Goal: Transaction & Acquisition: Purchase product/service

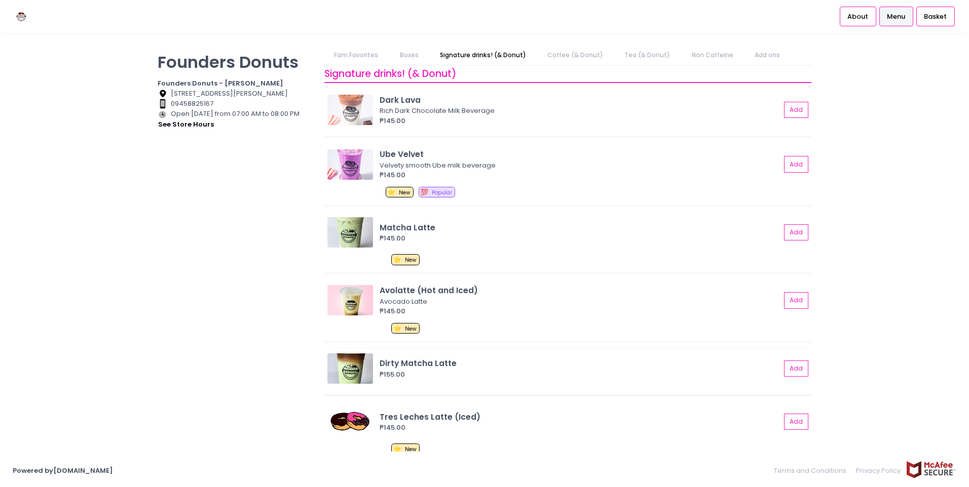
scroll to position [456, 0]
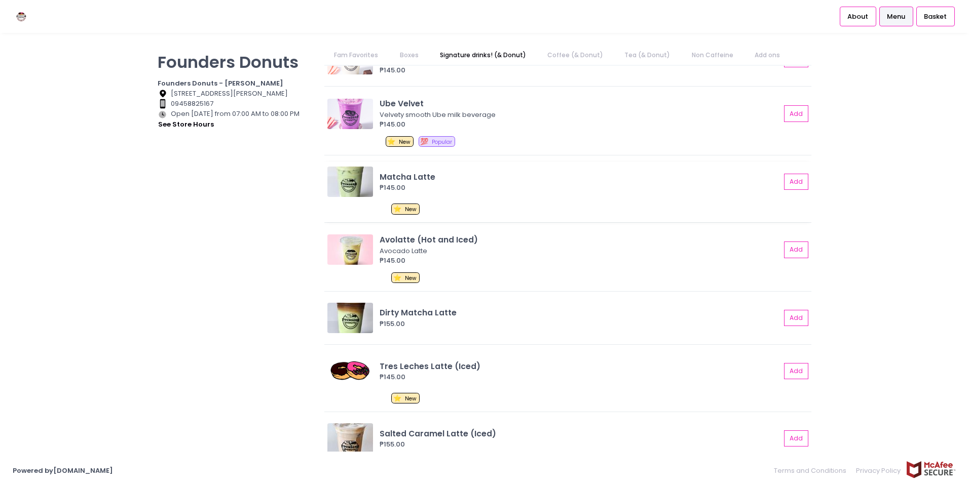
click at [350, 185] on img at bounding box center [350, 182] width 46 height 30
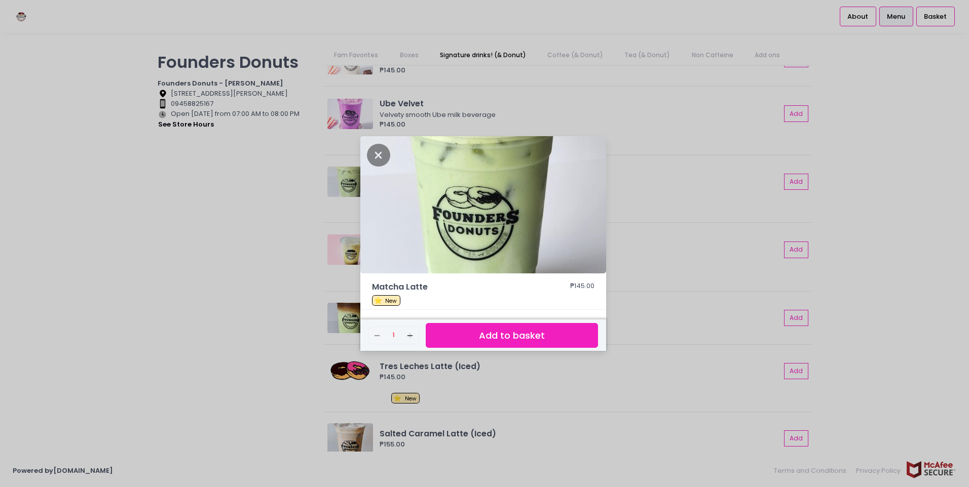
click at [272, 222] on div "Matcha Latte ₱145.00 ⭐ New Remove Created with Sketch. 1 Add Created with Sketc…" at bounding box center [484, 243] width 969 height 487
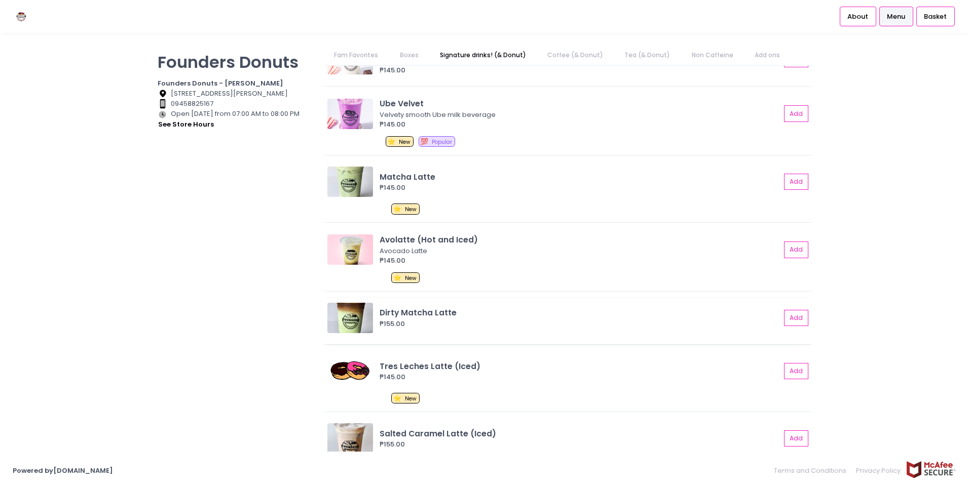
click at [361, 320] on img at bounding box center [350, 318] width 46 height 30
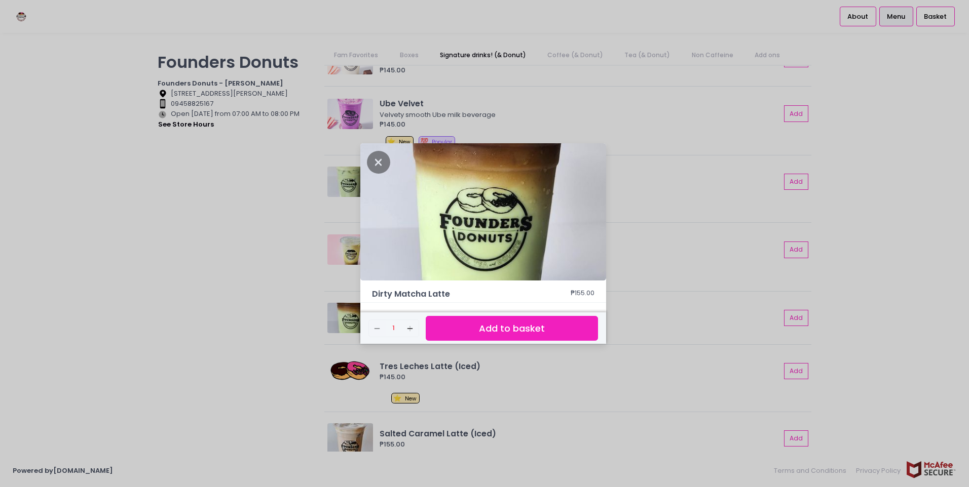
click at [260, 270] on div "Dirty Matcha Latte ₱155.00 Remove Created with Sketch. 1 Add Created with Sketc…" at bounding box center [484, 243] width 969 height 487
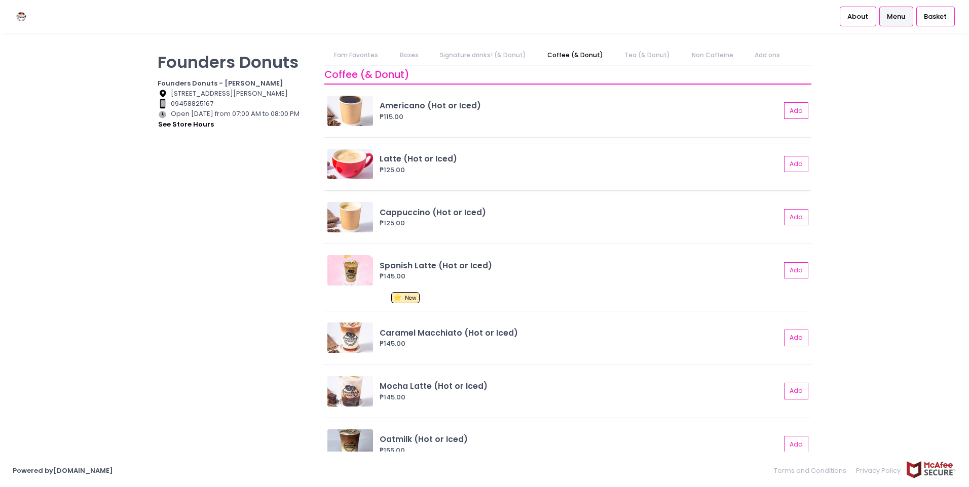
scroll to position [912, 0]
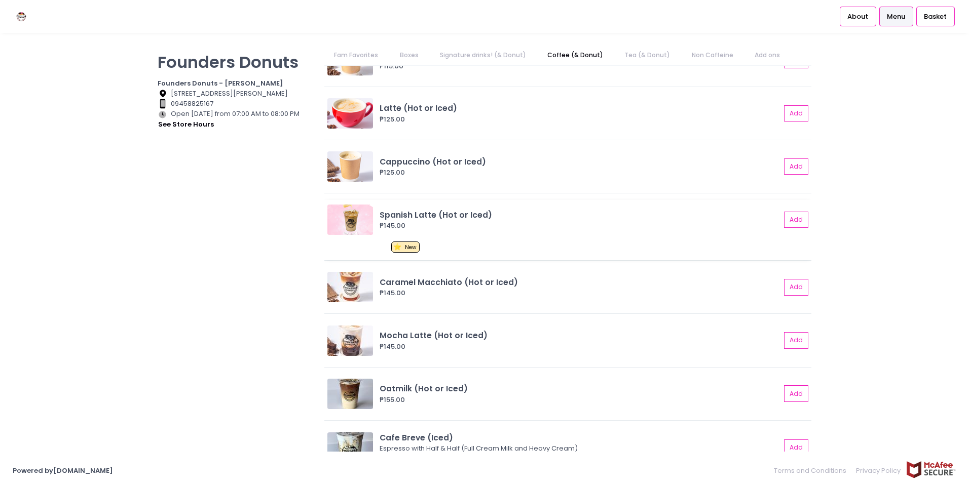
click at [351, 225] on img at bounding box center [350, 220] width 46 height 30
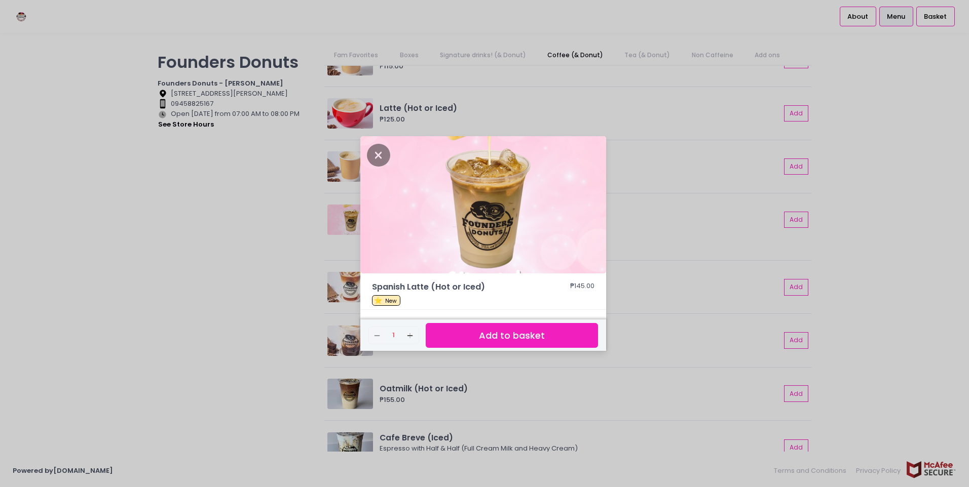
click at [195, 251] on div "Spanish Latte (Hot or Iced) ₱145.00 ⭐ New Remove Created with Sketch. 1 Add Cre…" at bounding box center [484, 243] width 969 height 487
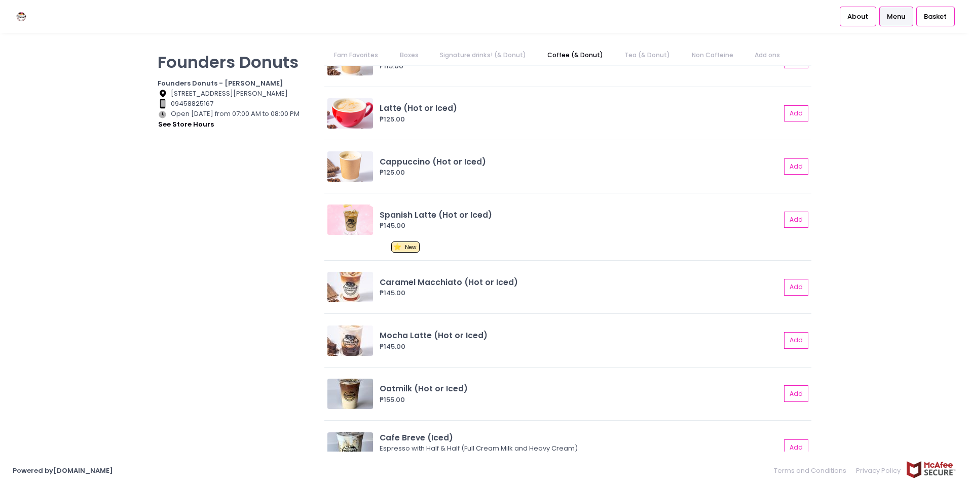
drag, startPoint x: 264, startPoint y: 325, endPoint x: 198, endPoint y: 314, distance: 67.8
click at [198, 311] on div "Founders Donuts Founders Donuts - [PERSON_NAME] Location Created with Sketch. […" at bounding box center [234, 239] width 167 height 386
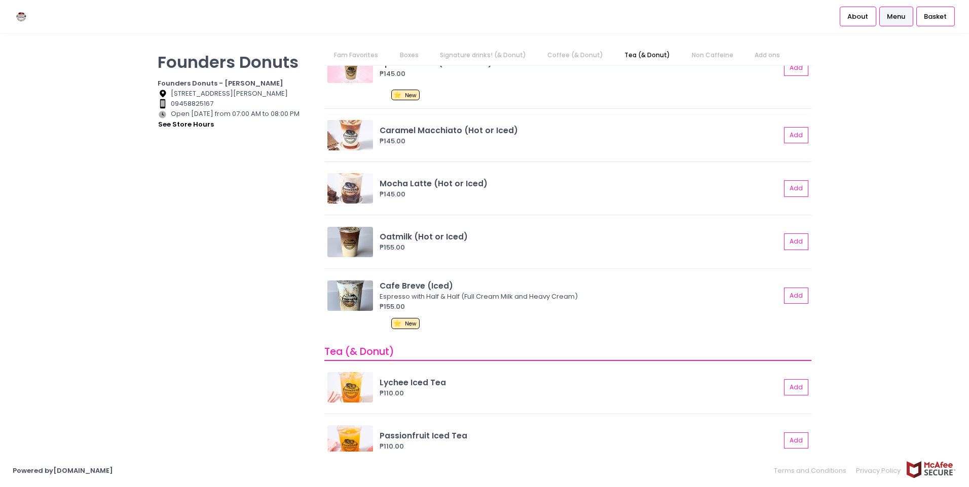
scroll to position [1114, 0]
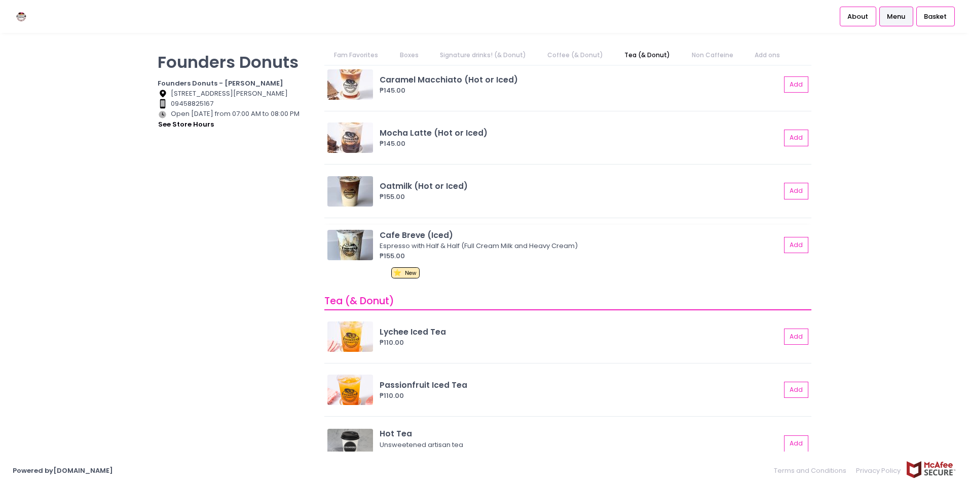
click at [355, 247] on img at bounding box center [350, 245] width 46 height 30
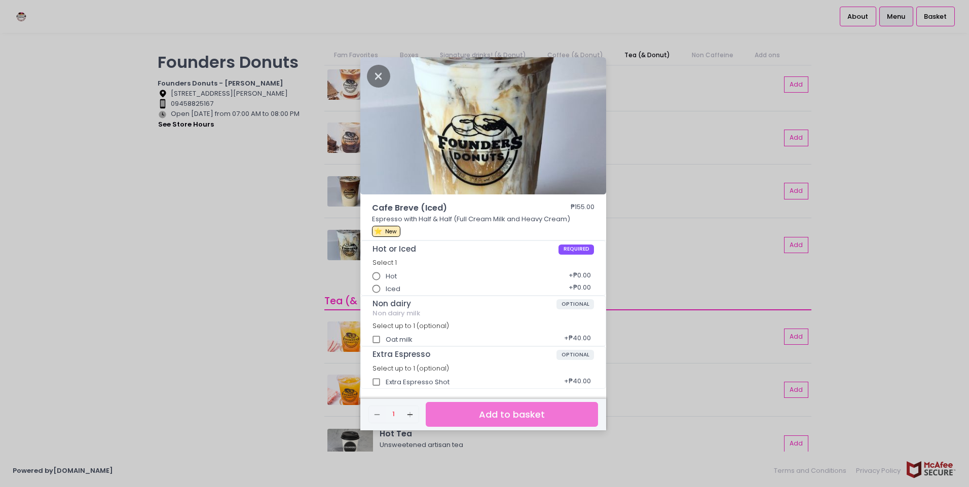
click at [225, 249] on div "Cafe Breve (Iced) ₱155.00 Espresso with Half & Half (Full Cream Milk and Heavy …" at bounding box center [484, 243] width 969 height 487
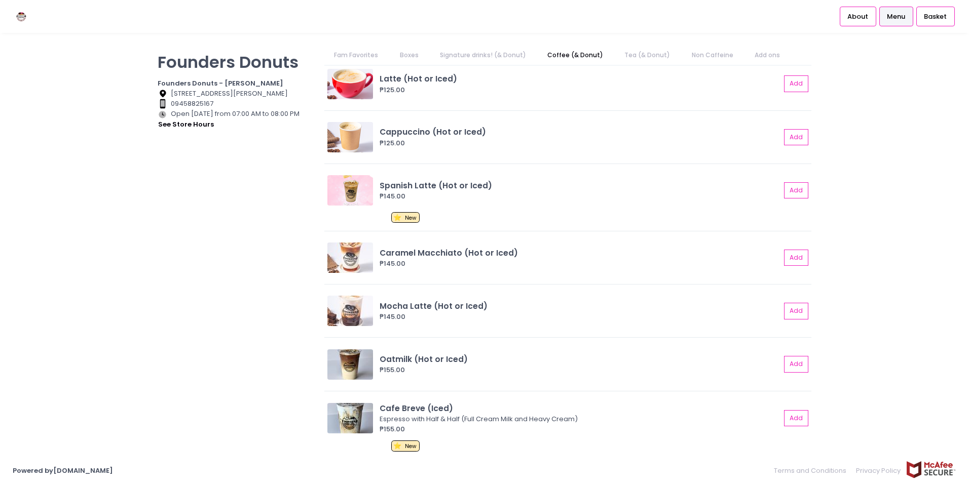
scroll to position [789, 0]
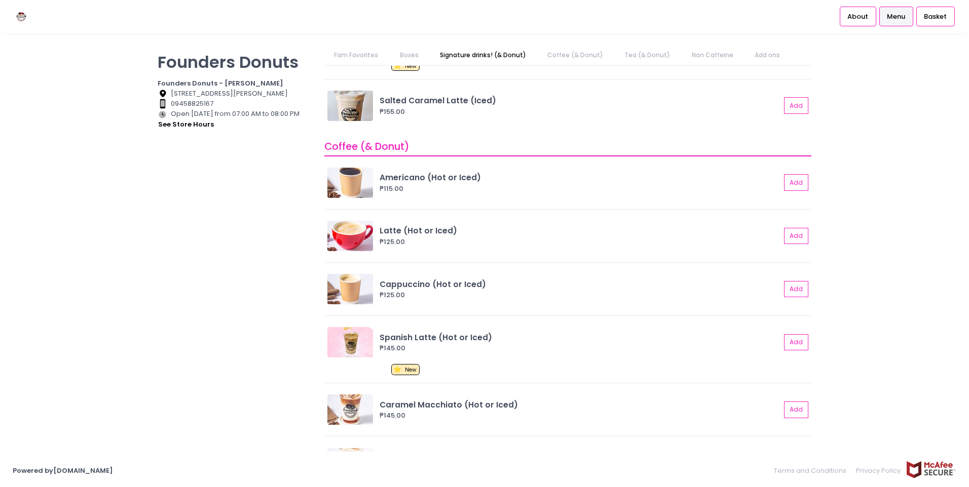
drag, startPoint x: 246, startPoint y: 235, endPoint x: 252, endPoint y: 208, distance: 27.5
click at [246, 235] on div "Founders Donuts Founders Donuts - [PERSON_NAME] Location Created with Sketch. […" at bounding box center [234, 239] width 167 height 386
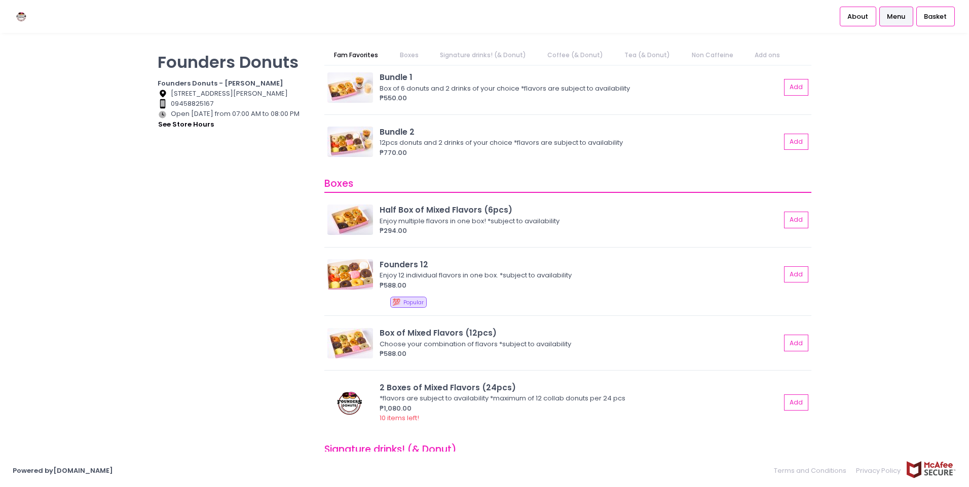
scroll to position [0, 0]
